Goal: Task Accomplishment & Management: Complete application form

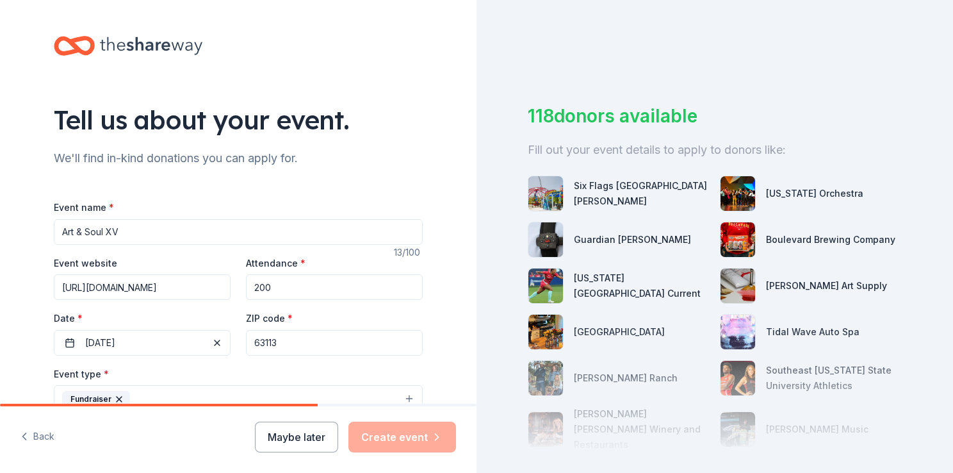
scroll to position [408, 0]
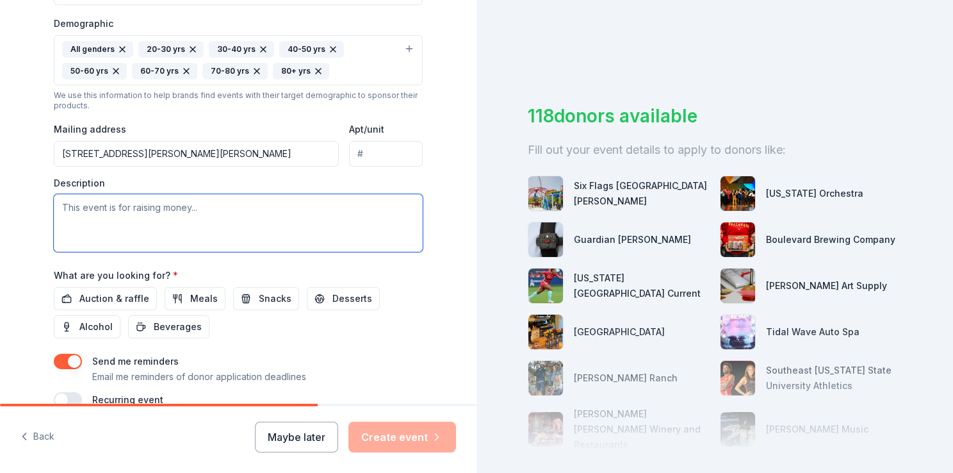
click at [195, 205] on textarea at bounding box center [238, 223] width 369 height 58
paste textarea "Join us as we celebrate the role of art in helping kids unleash their magnifice…"
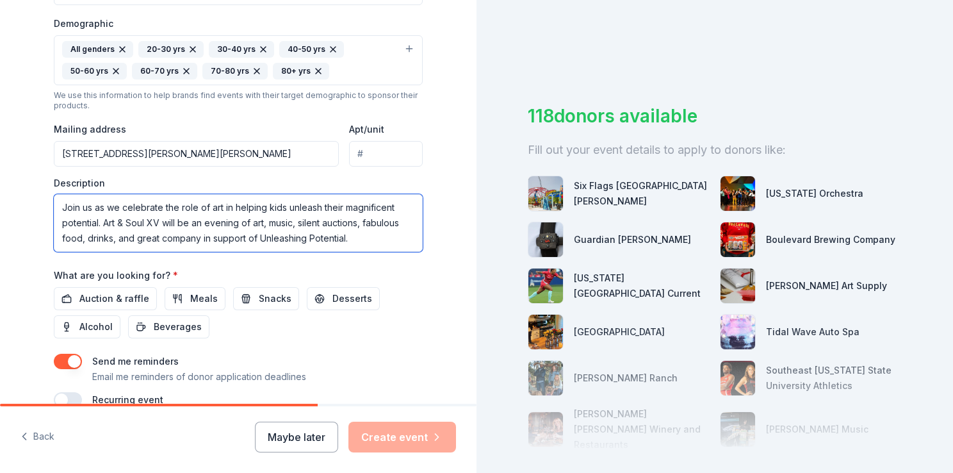
drag, startPoint x: 59, startPoint y: 208, endPoint x: 122, endPoint y: 204, distance: 63.6
click at [122, 204] on textarea "Join us as we celebrate the role of art in helping kids unleash their magnifice…" at bounding box center [238, 223] width 369 height 58
click at [155, 205] on textarea "Art & SOul XV celebrate the role of art in helping kids unleash their magnifice…" at bounding box center [238, 223] width 369 height 58
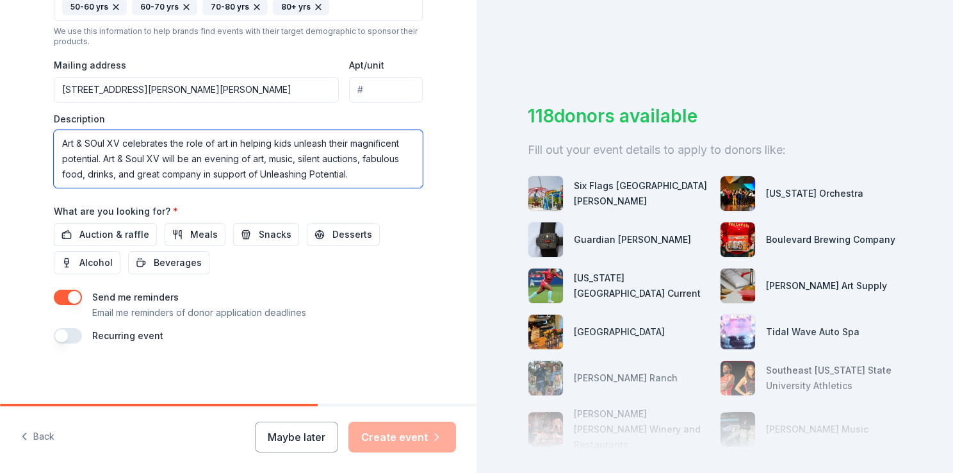
click at [340, 175] on textarea "Art & SOul XV celebrates the role of art in helping kids unleash their magnific…" at bounding box center [238, 159] width 369 height 58
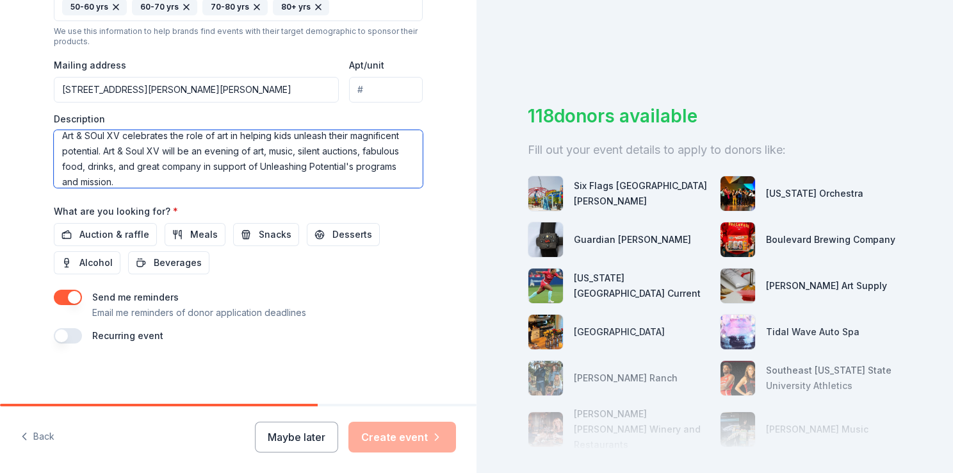
scroll to position [15, 0]
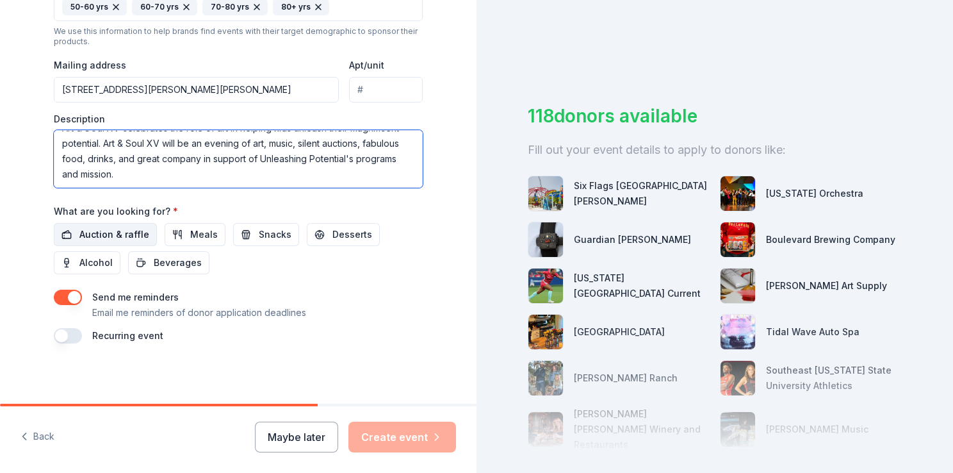
type textarea "Art & SOul XV celebrates the role of art in helping kids unleash their magnific…"
click at [97, 232] on span "Auction & raffle" at bounding box center [114, 234] width 70 height 15
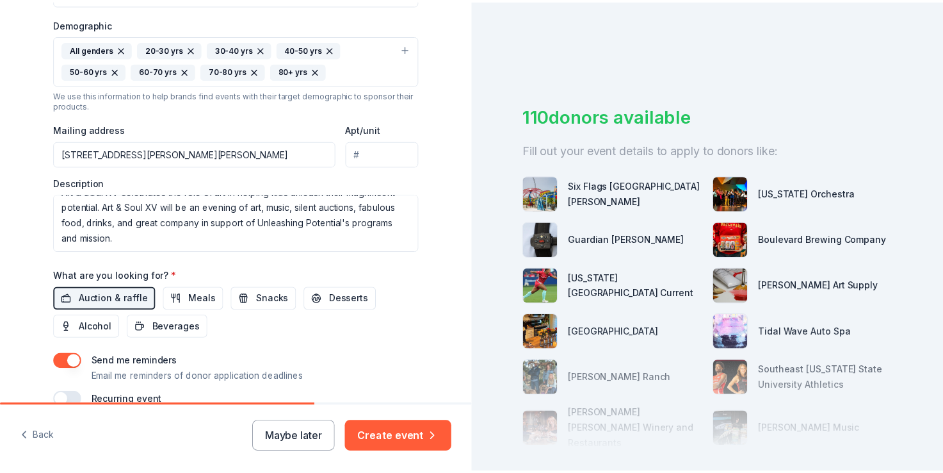
scroll to position [472, 0]
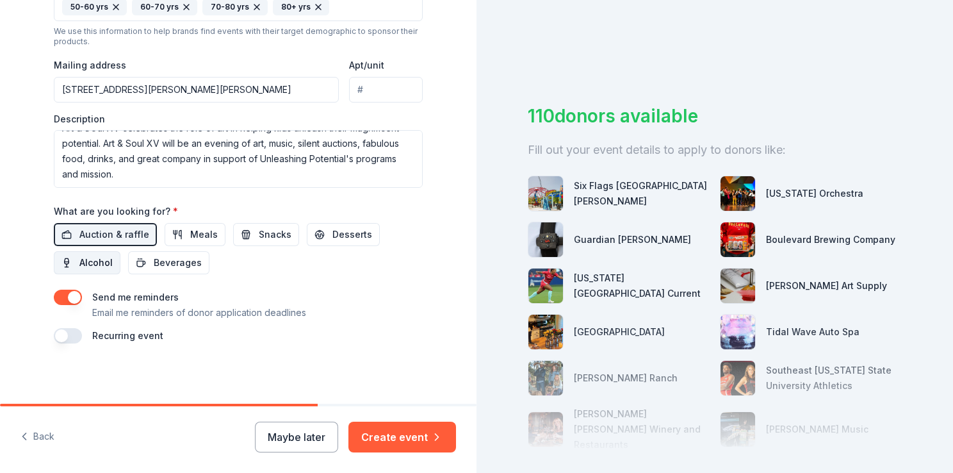
click at [88, 258] on span "Alcohol" at bounding box center [95, 262] width 33 height 15
drag, startPoint x: 179, startPoint y: 234, endPoint x: 243, endPoint y: 234, distance: 64.0
click at [181, 234] on button "Meals" at bounding box center [195, 234] width 61 height 23
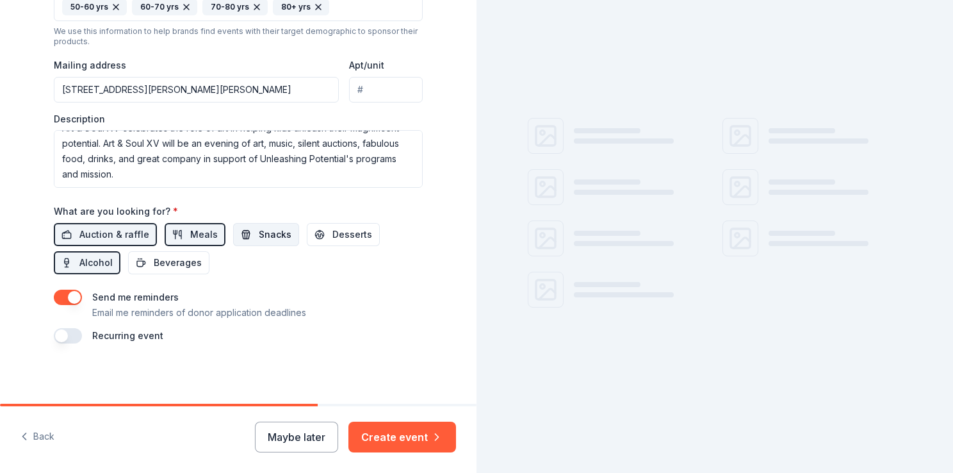
click at [259, 232] on span "Snacks" at bounding box center [275, 234] width 33 height 15
click at [333, 237] on span "Desserts" at bounding box center [352, 234] width 40 height 15
click at [160, 273] on div "Event name * Art & Soul XV 13 /100 Event website https://upstl.org/up-events/ar…" at bounding box center [238, 35] width 369 height 616
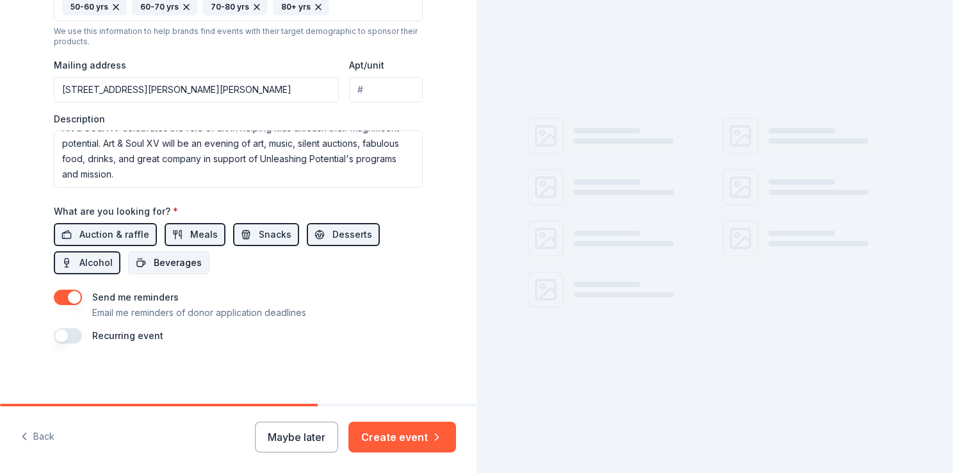
click at [180, 264] on span "Beverages" at bounding box center [178, 262] width 48 height 15
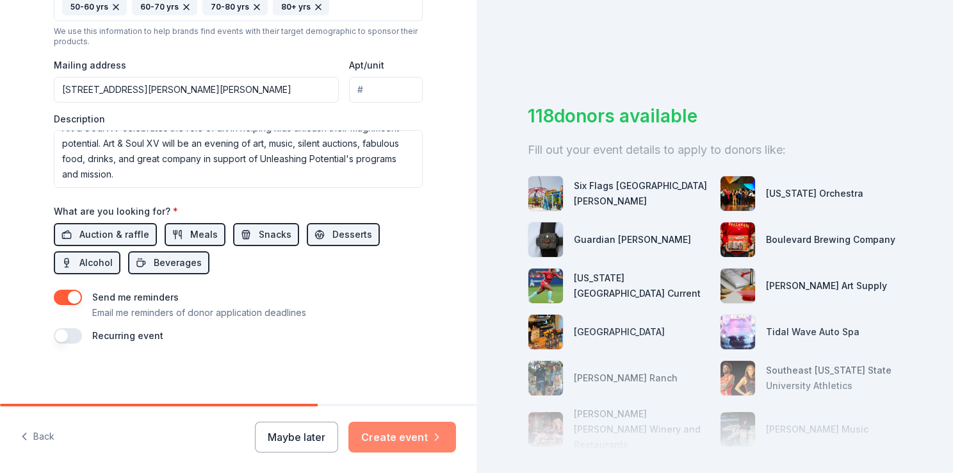
click at [378, 437] on button "Create event" at bounding box center [402, 436] width 108 height 31
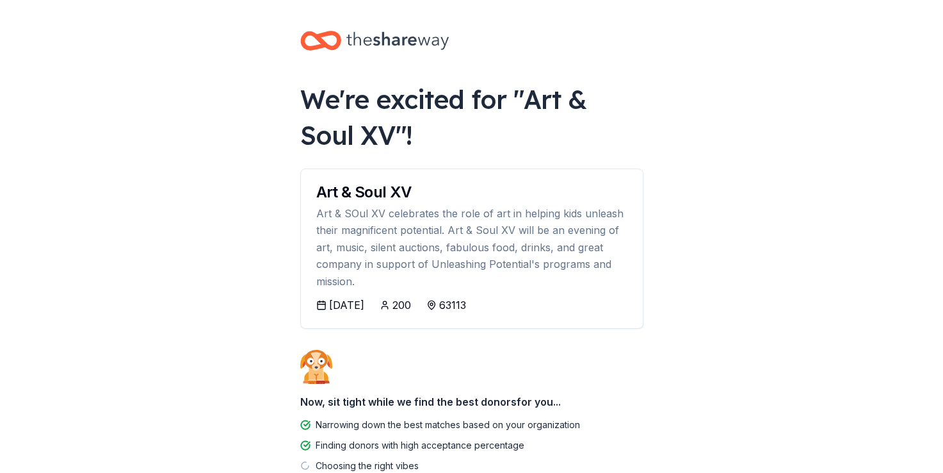
scroll to position [85, 0]
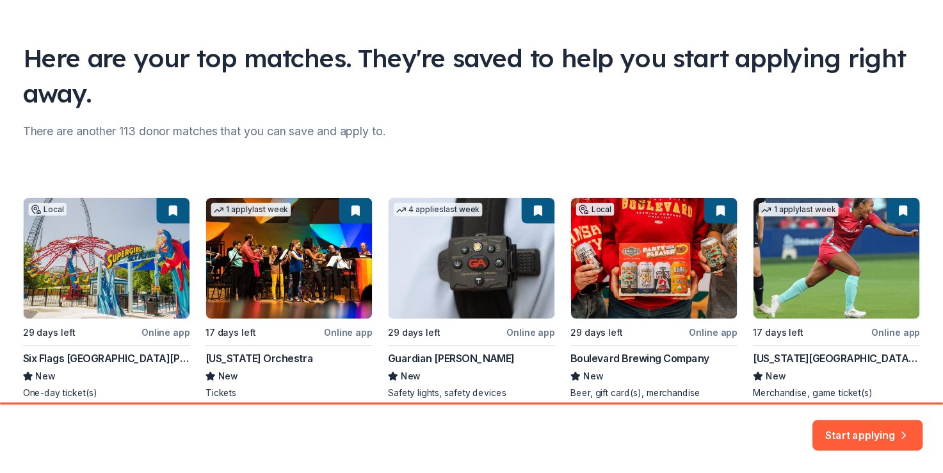
scroll to position [122, 0]
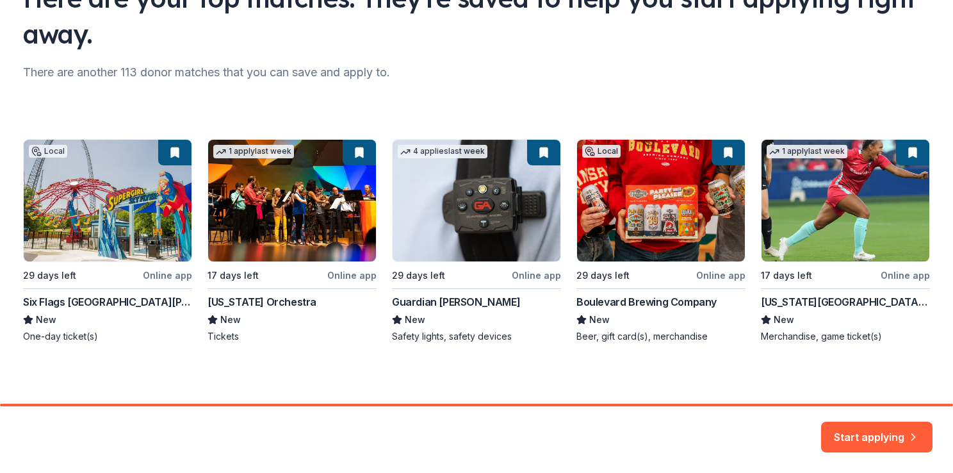
click at [845, 202] on div "Local 29 days left Online app Six Flags St. Louis New One-day ticket(s) 1 apply…" at bounding box center [476, 241] width 907 height 204
click at [800, 293] on div "Local 29 days left Online app Six Flags St. Louis New One-day ticket(s) 1 apply…" at bounding box center [476, 241] width 907 height 204
click at [852, 424] on button "Start applying" at bounding box center [876, 429] width 111 height 31
click at [883, 438] on div "Start applying" at bounding box center [876, 436] width 111 height 31
click at [829, 185] on div "Local 29 days left Online app Six Flags St. Louis New One-day ticket(s) 1 apply…" at bounding box center [476, 241] width 907 height 204
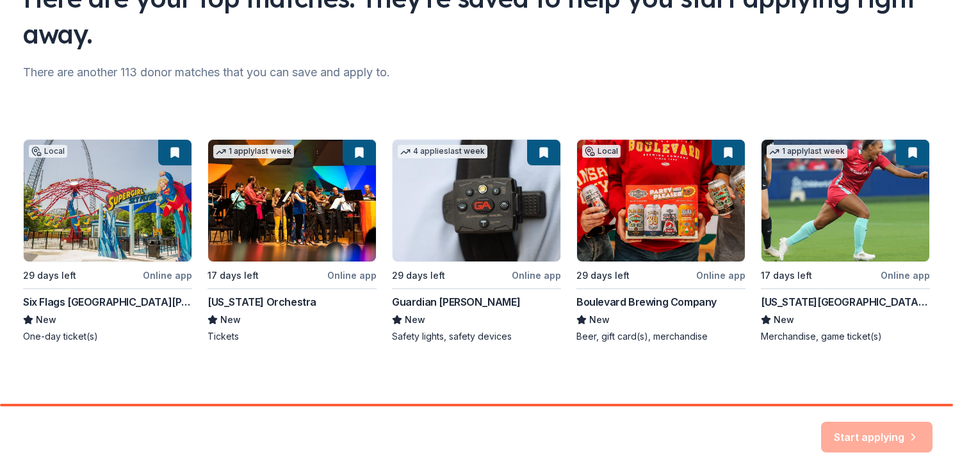
click at [900, 150] on div "Local 29 days left Online app Six Flags St. Louis New One-day ticket(s) 1 apply…" at bounding box center [476, 241] width 907 height 204
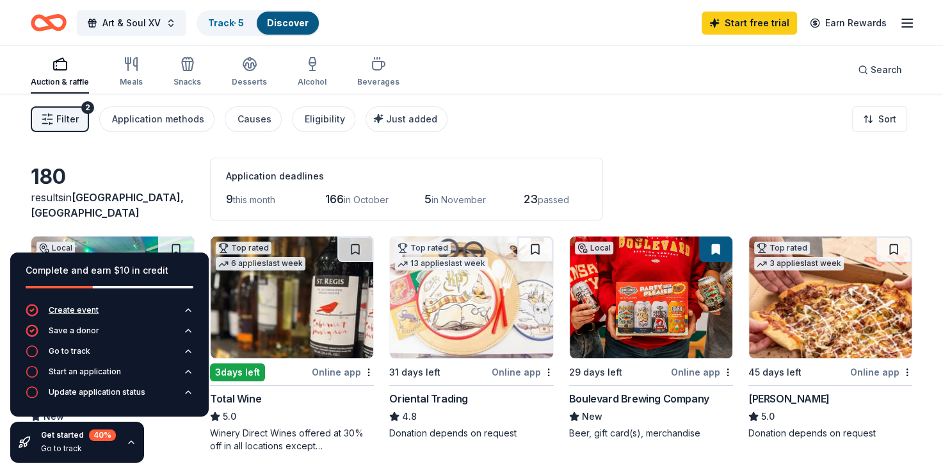
click at [74, 310] on div "Create event" at bounding box center [74, 310] width 50 height 10
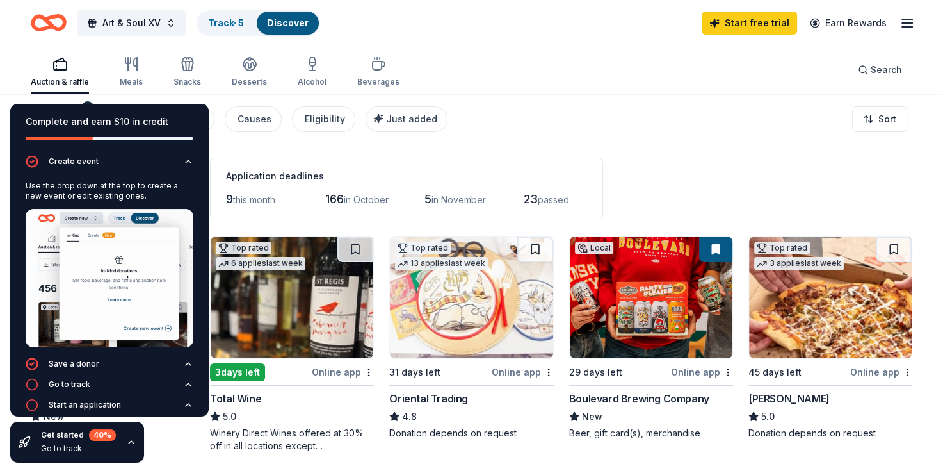
click at [544, 131] on div "Filter 2 Application methods Causes Eligibility Just added Sort" at bounding box center [471, 118] width 943 height 51
click at [179, 167] on button "Create event" at bounding box center [110, 165] width 168 height 20
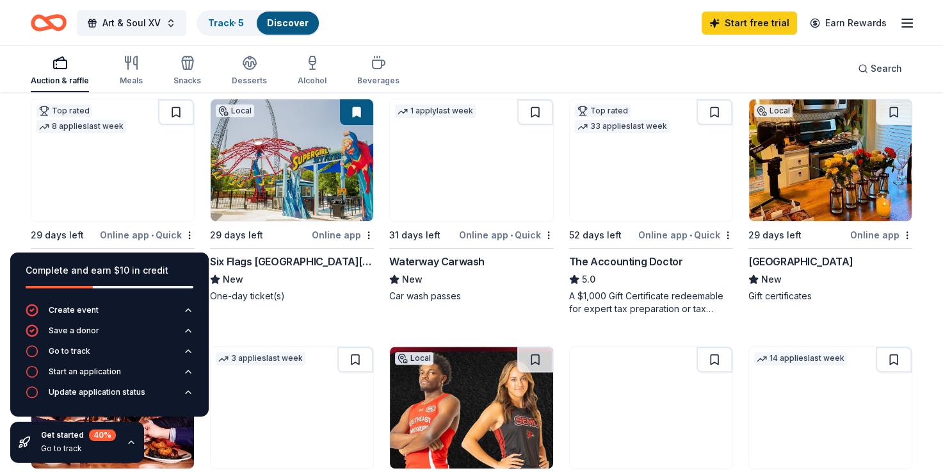
scroll to position [448, 0]
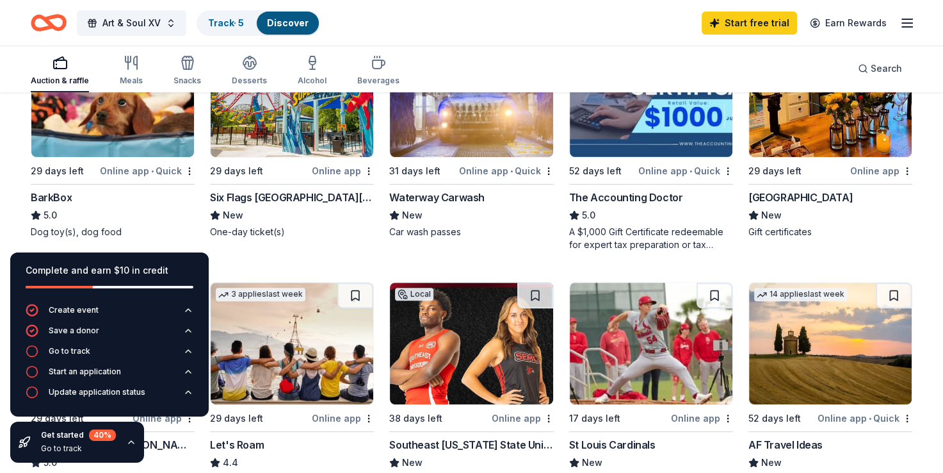
click at [131, 444] on icon "button" at bounding box center [131, 442] width 10 height 10
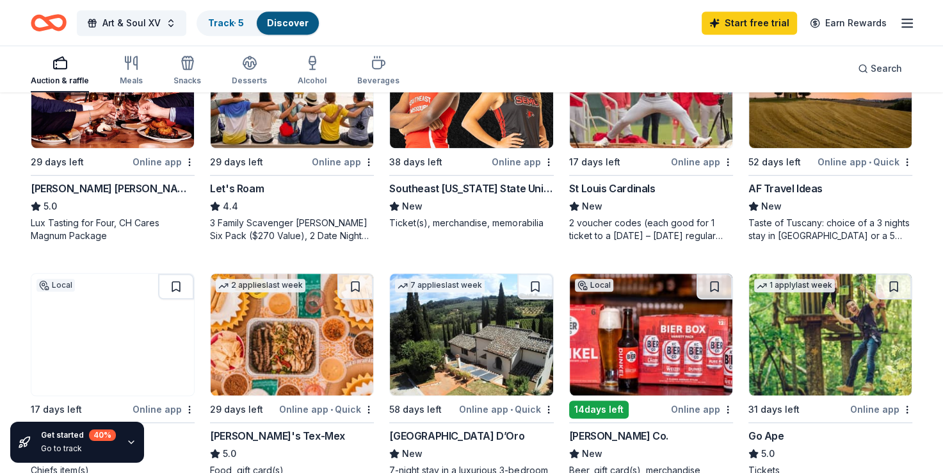
scroll to position [576, 0]
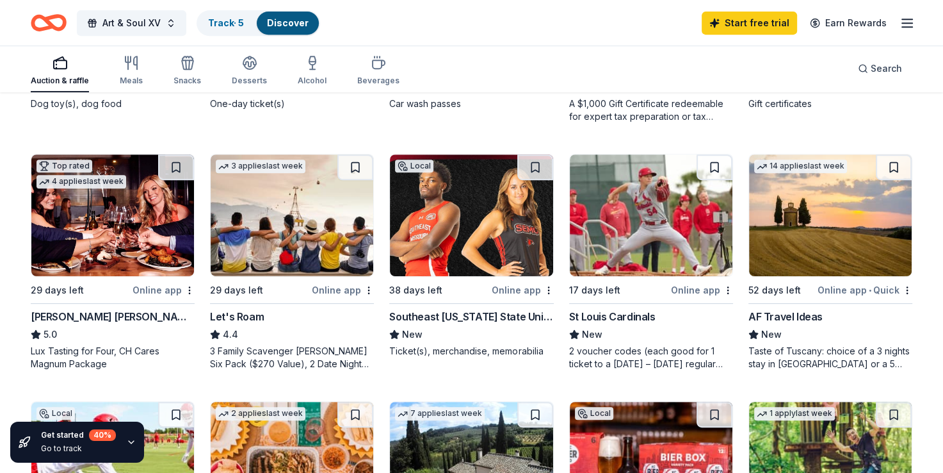
click at [161, 293] on div "Online app" at bounding box center [164, 290] width 62 height 16
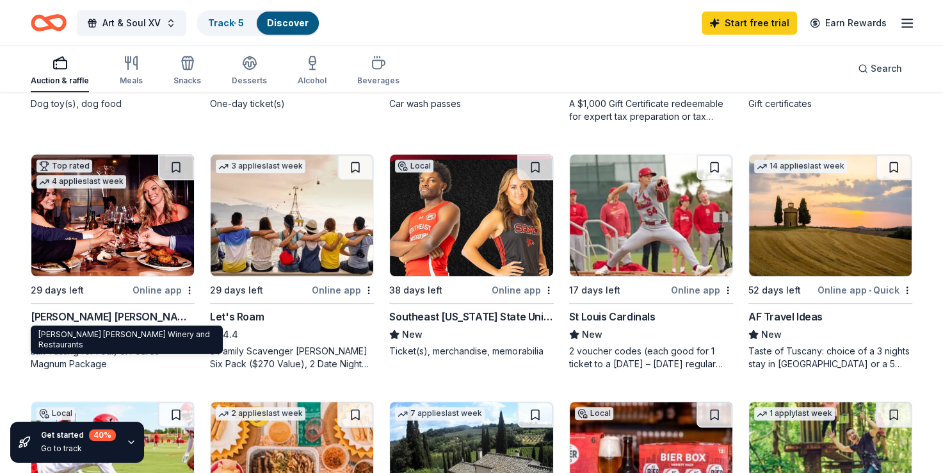
click at [63, 314] on div "[PERSON_NAME] [PERSON_NAME] Winery and Restaurants" at bounding box center [113, 316] width 164 height 15
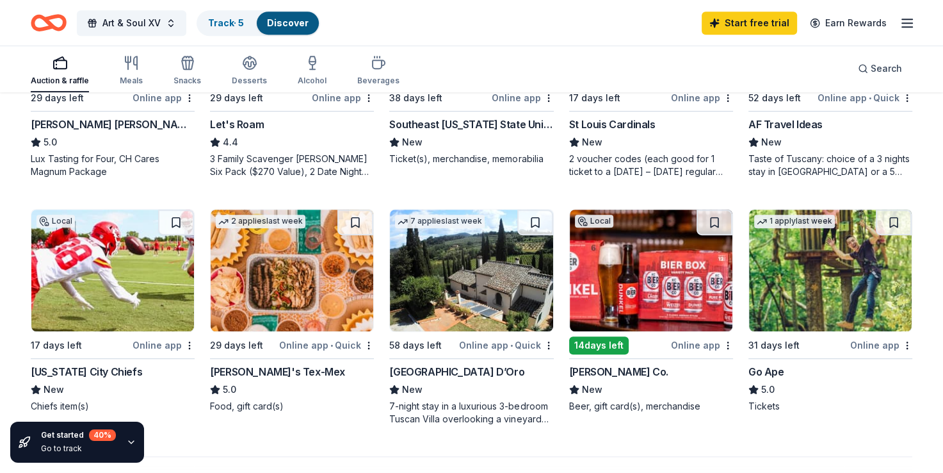
scroll to position [640, 0]
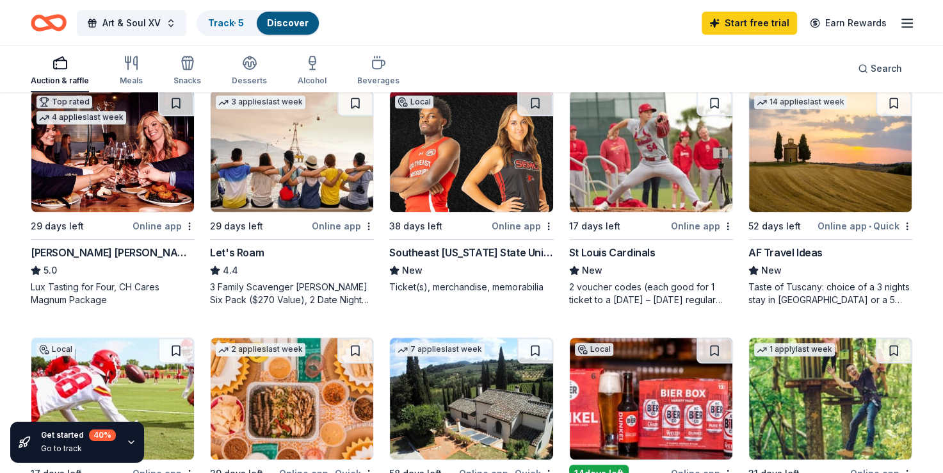
click at [786, 251] on div "AF Travel Ideas" at bounding box center [786, 252] width 74 height 15
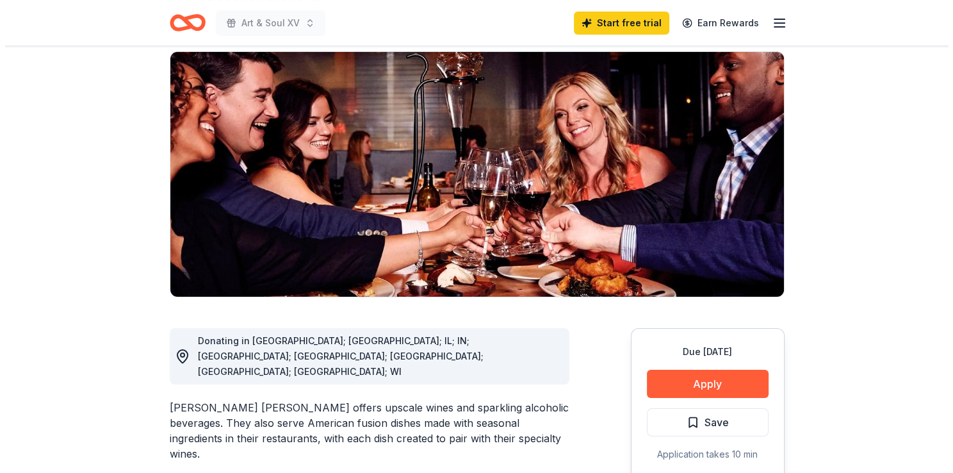
scroll to position [192, 0]
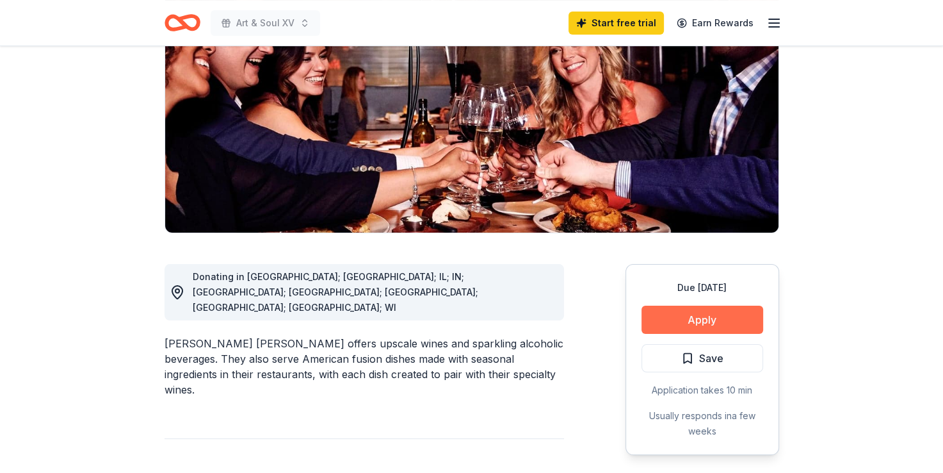
click at [702, 305] on button "Apply" at bounding box center [703, 319] width 122 height 28
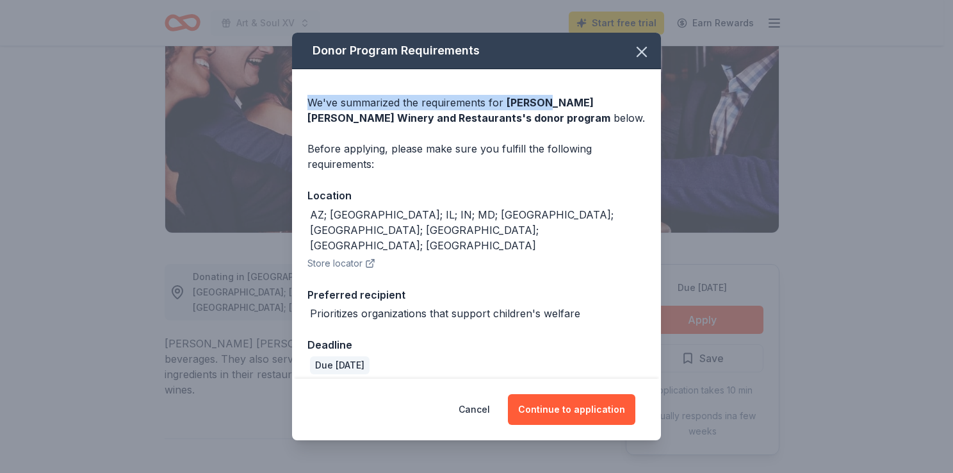
drag, startPoint x: 520, startPoint y: 86, endPoint x: 546, endPoint y: 110, distance: 34.9
click at [546, 110] on div "Donor Program Requirements We've summarized the requirements for [PERSON_NAME] …" at bounding box center [476, 211] width 369 height 356
drag, startPoint x: 546, startPoint y: 110, endPoint x: 642, endPoint y: 58, distance: 109.2
click at [642, 58] on icon "button" at bounding box center [642, 52] width 18 height 18
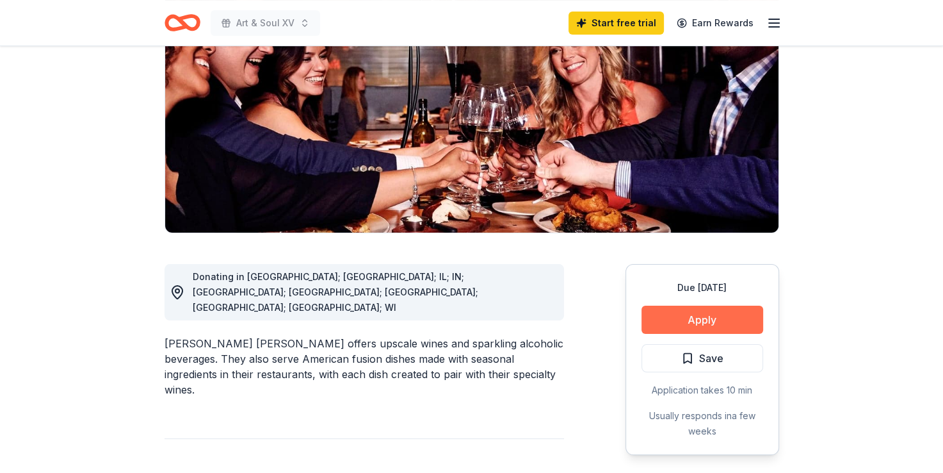
click at [690, 305] on button "Apply" at bounding box center [703, 319] width 122 height 28
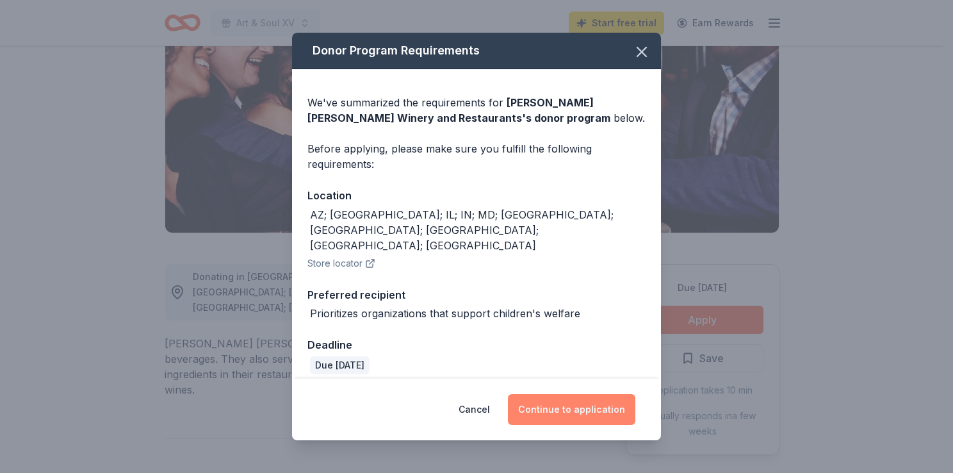
click at [572, 394] on button "Continue to application" at bounding box center [571, 409] width 127 height 31
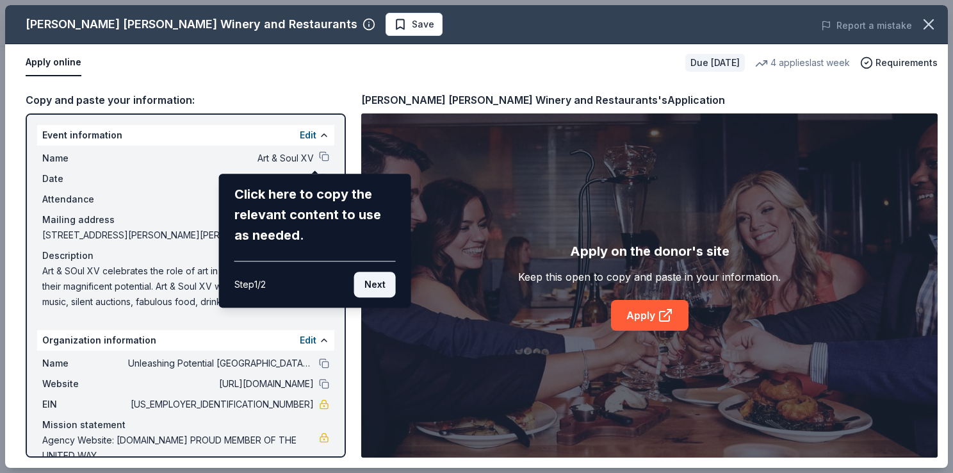
click at [373, 286] on button "Next" at bounding box center [375, 285] width 42 height 26
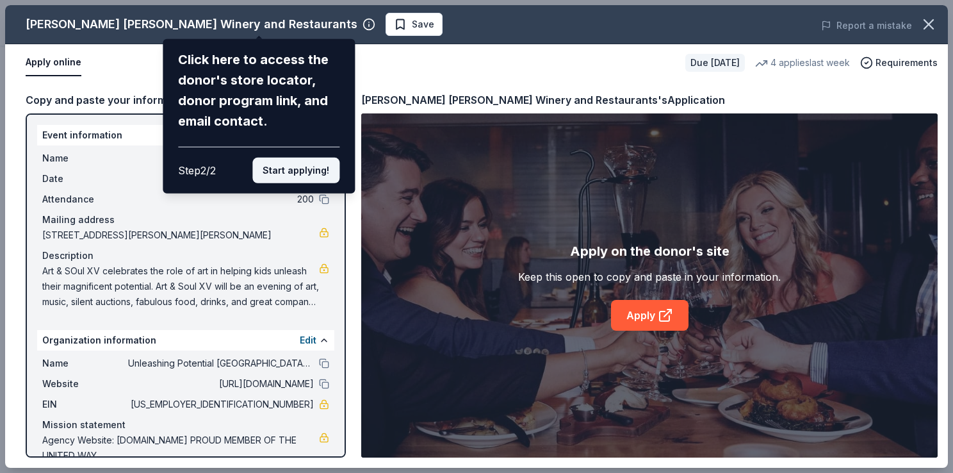
click at [297, 169] on button "Start applying!" at bounding box center [295, 171] width 87 height 26
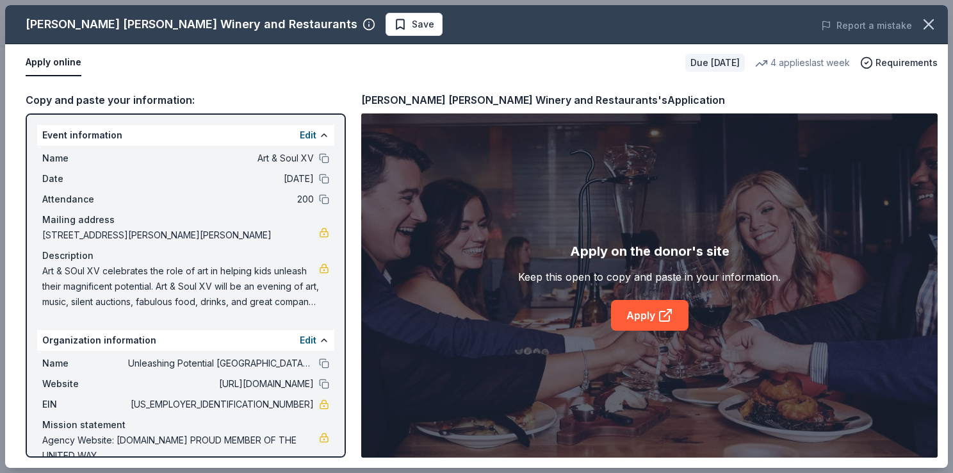
click at [277, 271] on span "Art & SOul XV celebrates the role of art in helping kids unleash their magnific…" at bounding box center [180, 286] width 277 height 46
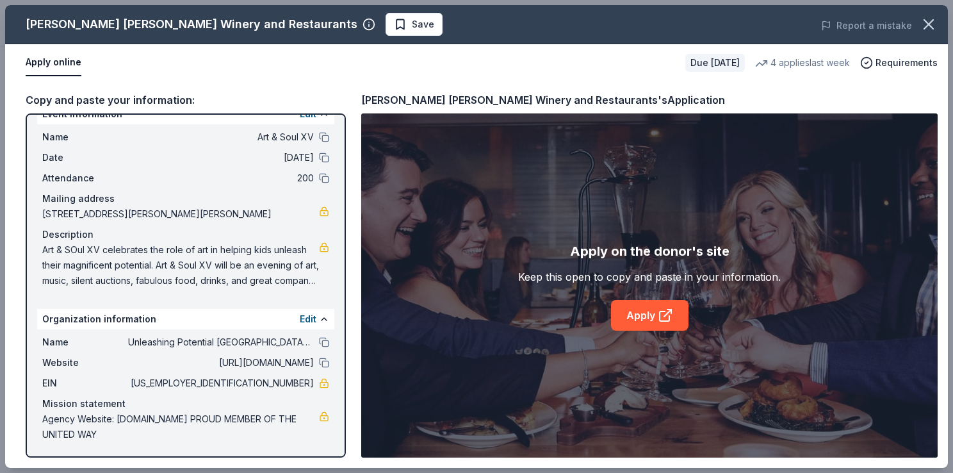
click at [69, 244] on span "Art & SOul XV celebrates the role of art in helping kids unleash their magnific…" at bounding box center [180, 265] width 277 height 46
click at [70, 245] on span "Art & SOul XV celebrates the role of art in helping kids unleash their magnific…" at bounding box center [180, 265] width 277 height 46
click at [74, 248] on span "Art & SOul XV celebrates the role of art in helping kids unleash their magnific…" at bounding box center [180, 265] width 277 height 46
click at [638, 324] on link "Apply" at bounding box center [649, 315] width 77 height 31
click at [151, 98] on div "Copy and paste your information:" at bounding box center [186, 100] width 320 height 17
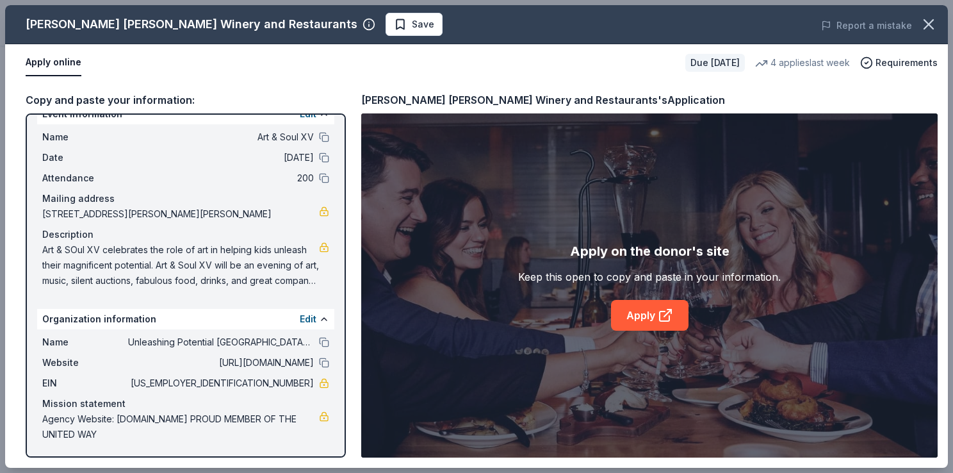
scroll to position [0, 0]
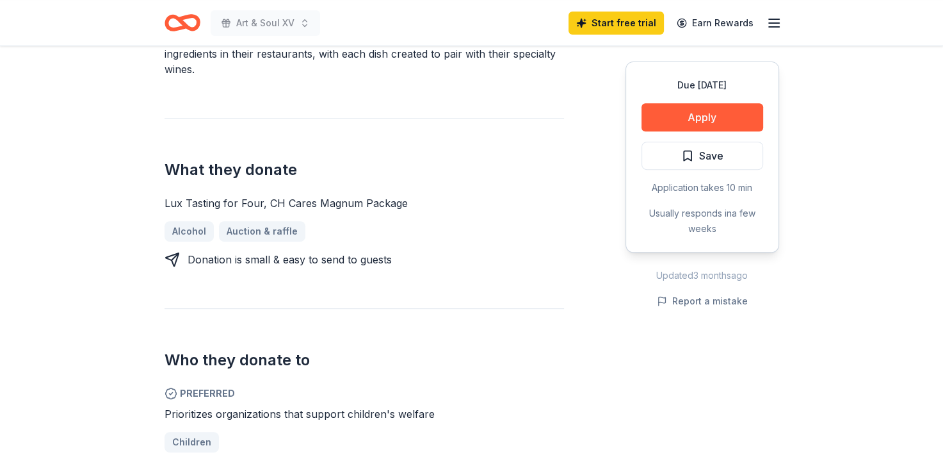
scroll to position [448, 0]
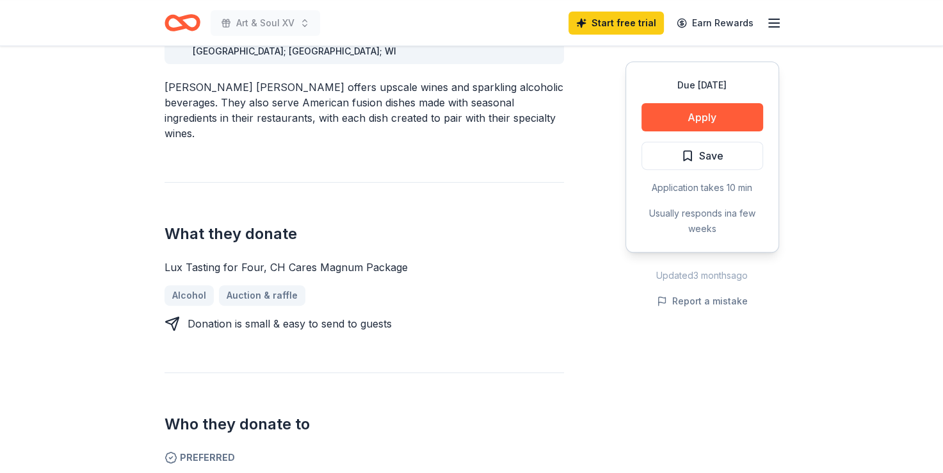
drag, startPoint x: 163, startPoint y: 183, endPoint x: 248, endPoint y: 179, distance: 85.3
click at [285, 259] on div "Lux Tasting for Four, CH Cares Magnum Package" at bounding box center [365, 266] width 400 height 15
